Goal: Use online tool/utility: Utilize a website feature to perform a specific function

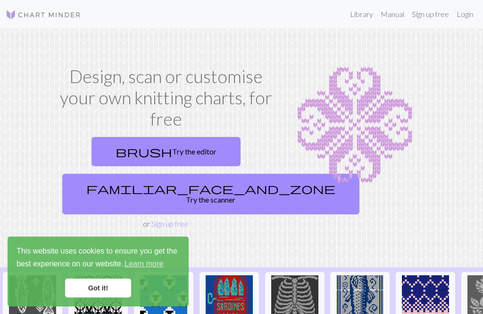
click at [461, 14] on link "Login" at bounding box center [465, 14] width 25 height 19
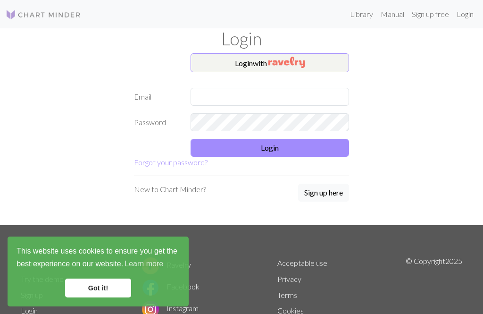
click at [330, 61] on button "Login with" at bounding box center [270, 62] width 159 height 19
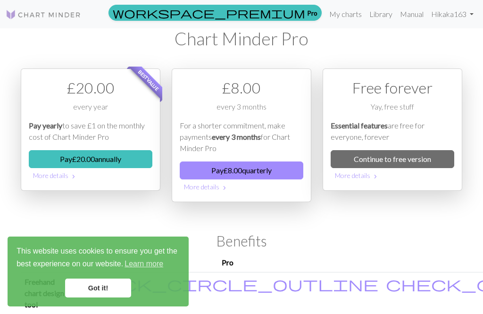
click at [356, 6] on link "My charts" at bounding box center [346, 14] width 40 height 19
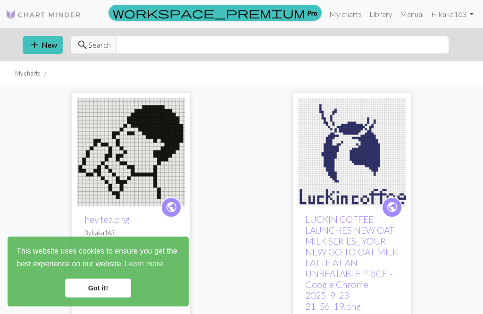
click at [141, 153] on img at bounding box center [131, 152] width 109 height 109
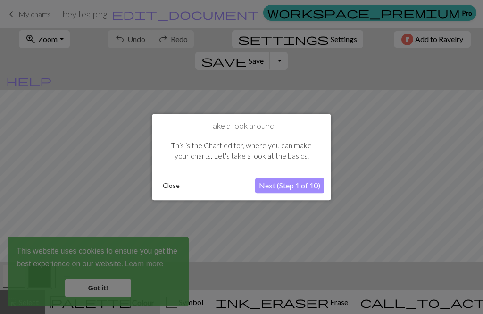
click at [175, 190] on button "Close" at bounding box center [171, 185] width 25 height 14
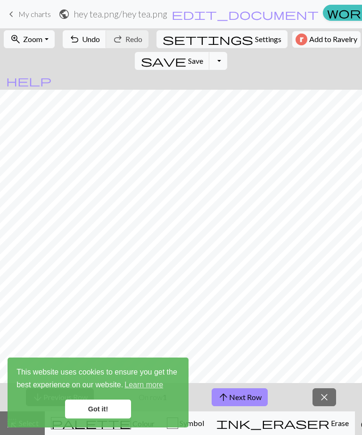
click at [117, 313] on link "Got it!" at bounding box center [98, 408] width 66 height 19
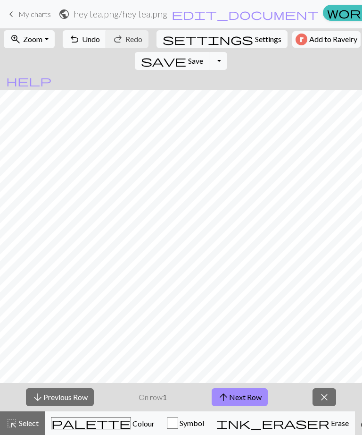
click at [253, 313] on button "arrow_upward Next Row" at bounding box center [240, 397] width 56 height 18
click at [255, 313] on button "arrow_upward Next Row" at bounding box center [240, 397] width 56 height 18
click at [247, 313] on button "arrow_upward Next Row" at bounding box center [240, 397] width 56 height 18
click at [265, 313] on button "arrow_upward Next Row" at bounding box center [240, 397] width 56 height 18
click at [261, 313] on button "arrow_upward Next Row" at bounding box center [240, 397] width 56 height 18
